Goal: Find contact information: Find contact information

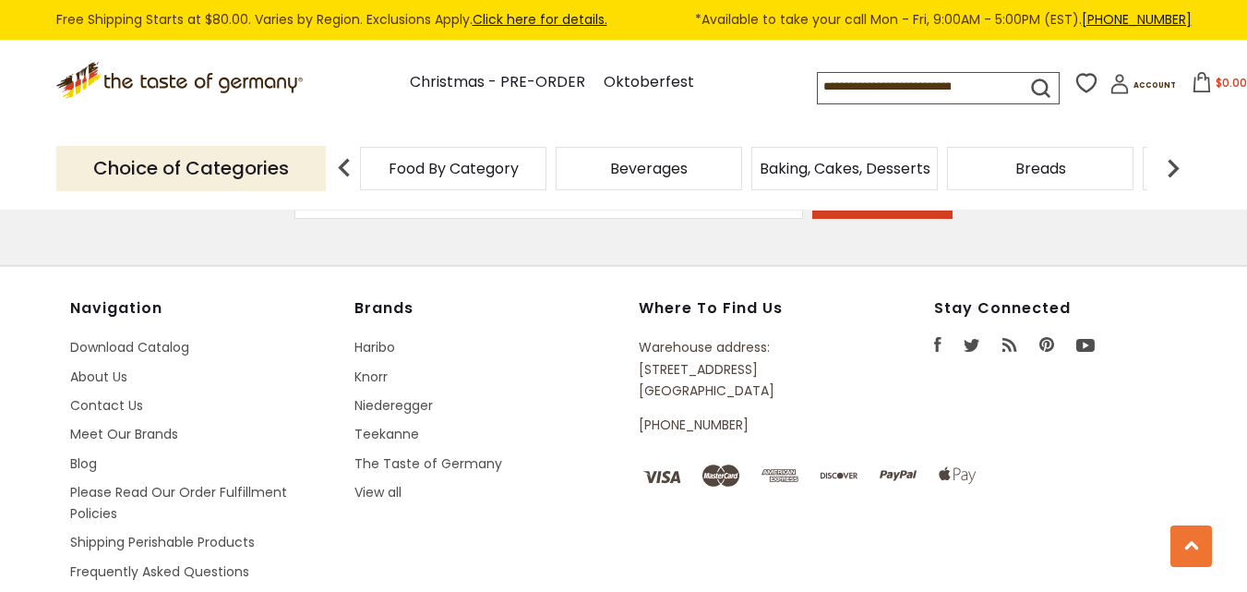
scroll to position [1275, 0]
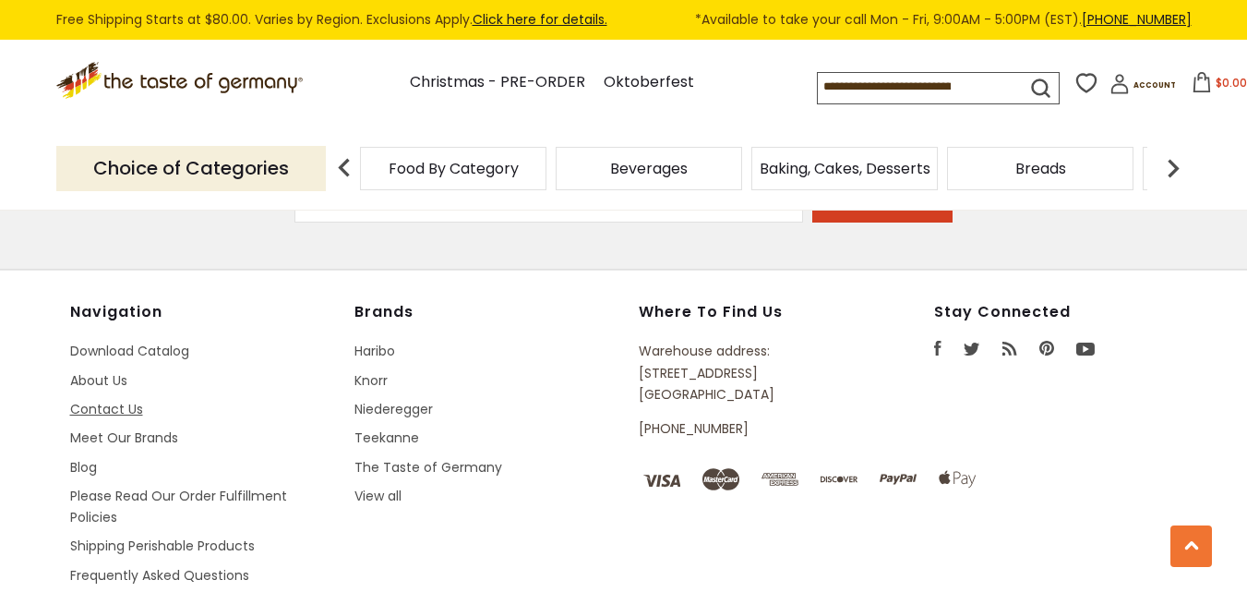
click at [92, 411] on link "Contact Us" at bounding box center [106, 409] width 73 height 18
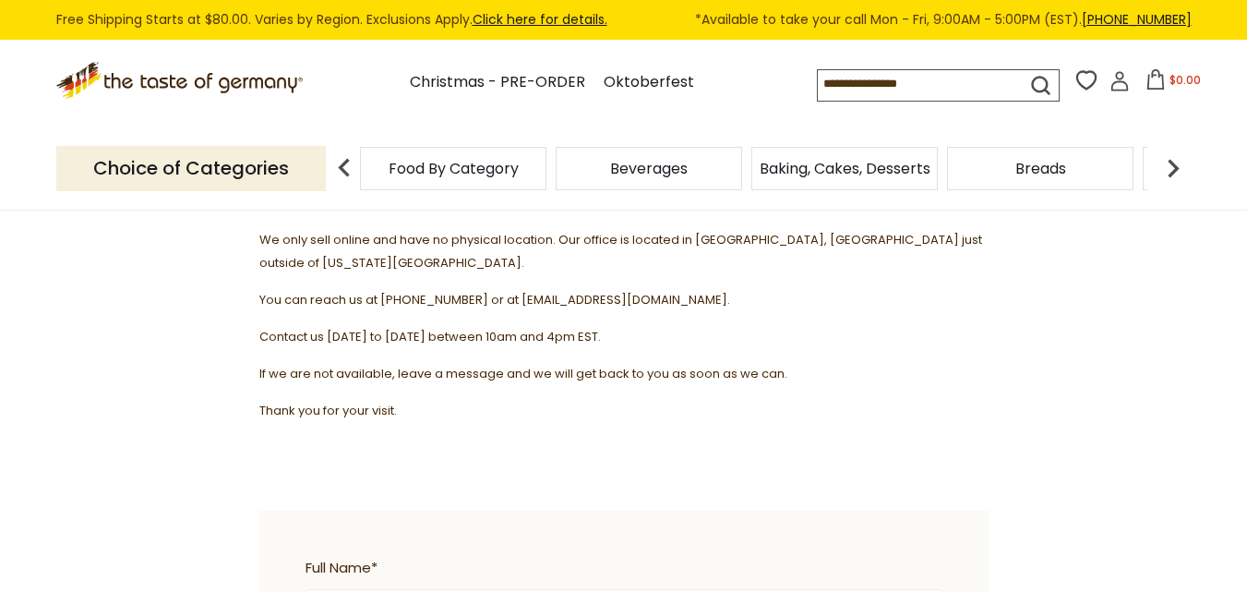
scroll to position [277, 0]
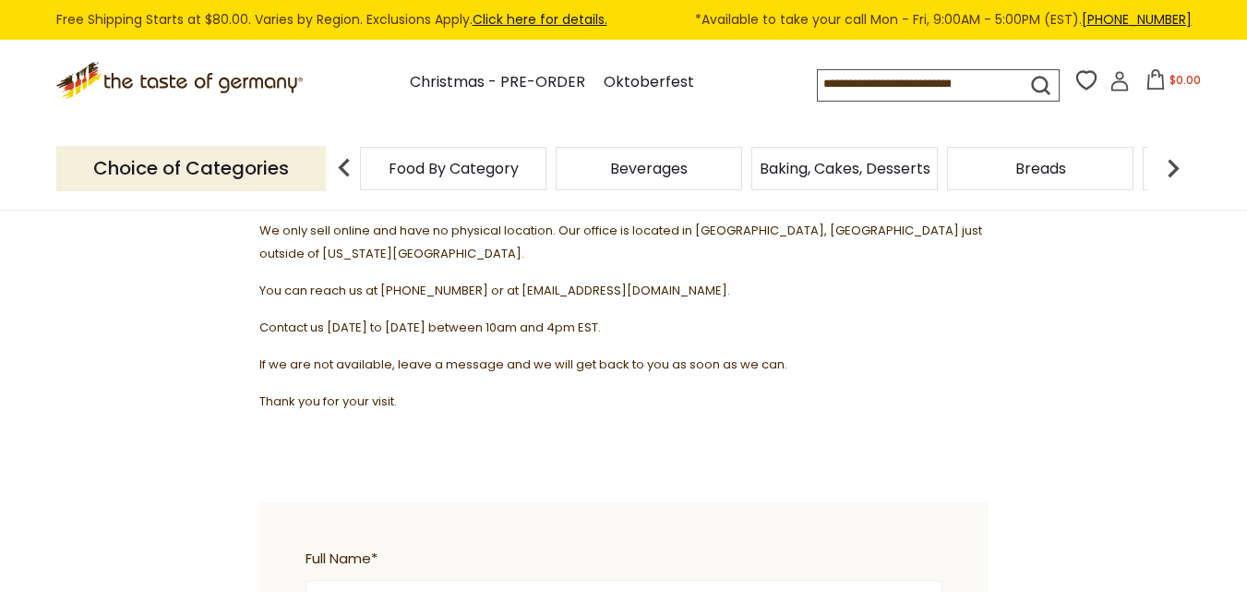
drag, startPoint x: 728, startPoint y: 266, endPoint x: 507, endPoint y: 263, distance: 221.6
click at [507, 279] on p "You can reach us at 1-800-881-6419 or at contact@thetasteofgermany.com." at bounding box center [623, 290] width 729 height 23
copy span "contact@thetasteofgermany.com."
